Goal: Task Accomplishment & Management: Manage account settings

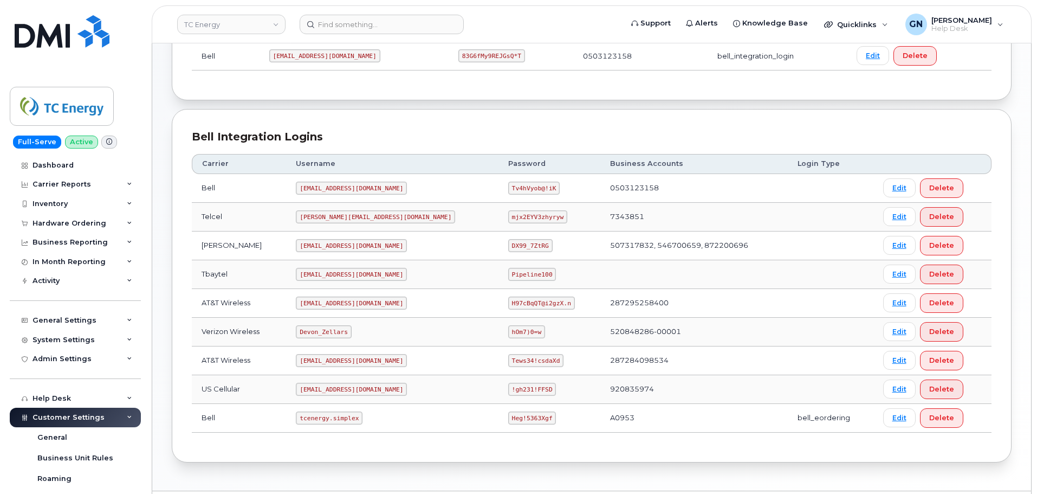
scroll to position [217, 0]
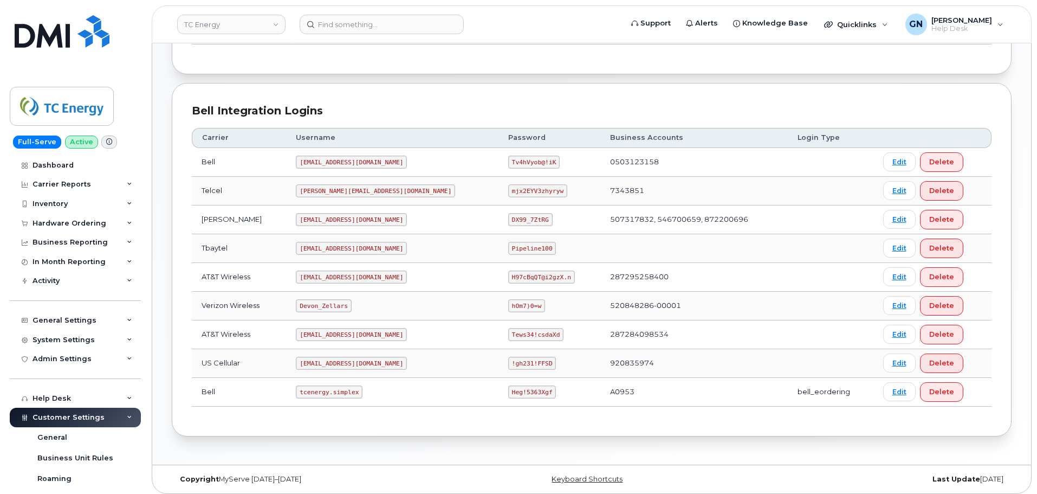
click at [508, 304] on code "hOm7)0=w" at bounding box center [526, 305] width 37 height 13
copy code "hOm7)0=w"
click at [312, 304] on code "Devon_Zellars" at bounding box center [323, 305] width 55 height 13
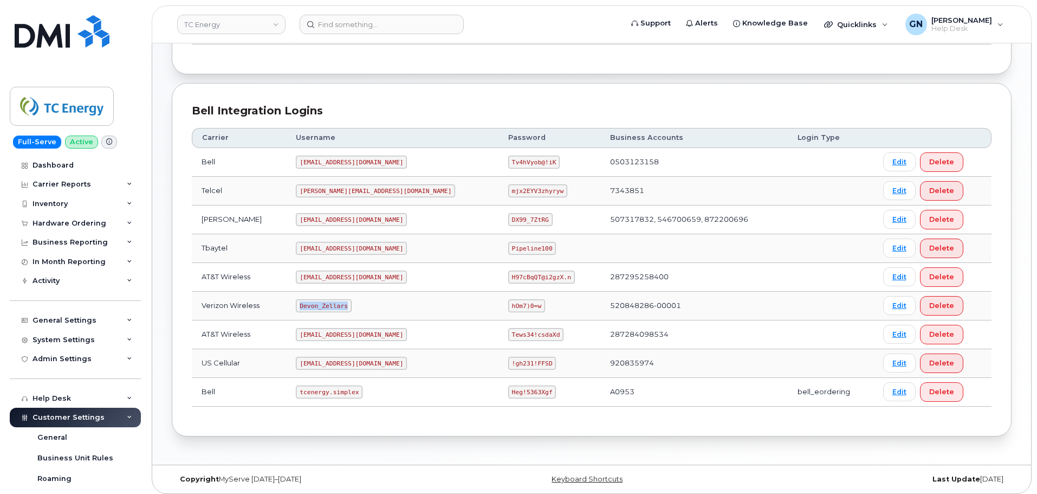
drag, startPoint x: 312, startPoint y: 304, endPoint x: 340, endPoint y: 297, distance: 29.4
click at [340, 297] on td "Devon_Zellars" at bounding box center [392, 305] width 212 height 29
copy code "Devon_Zellars"
click at [508, 307] on code "hOm7)0=w" at bounding box center [526, 305] width 37 height 13
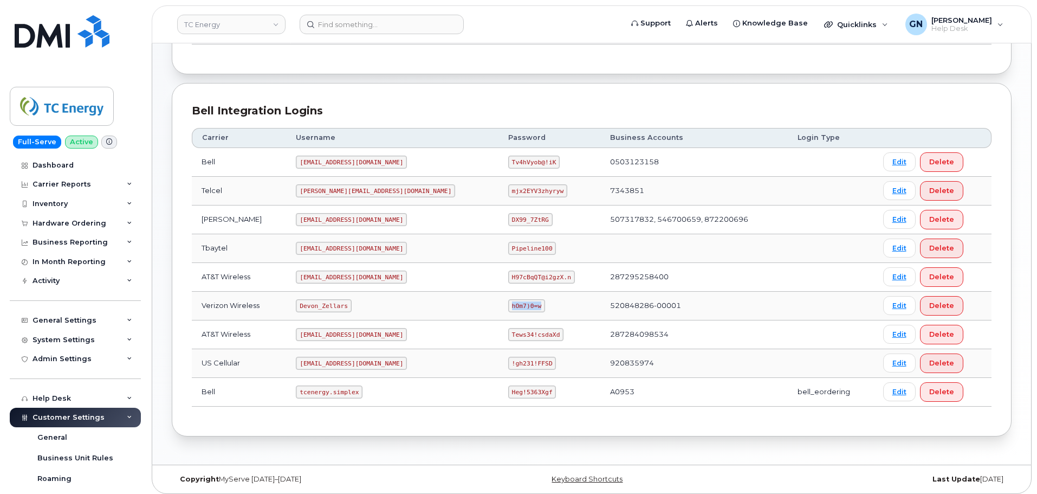
click at [508, 307] on code "hOm7)0=w" at bounding box center [526, 305] width 37 height 13
copy code "hOm7)0=w"
